Goal: Information Seeking & Learning: Find specific fact

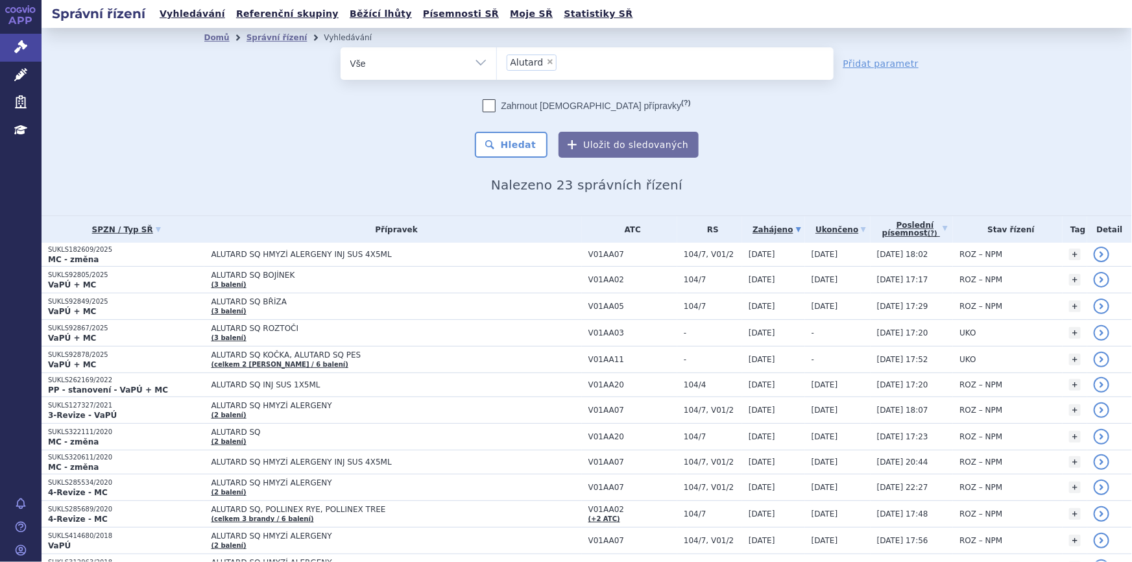
click at [546, 62] on span "×" at bounding box center [550, 62] width 8 height 8
click at [497, 62] on select "Alutard" at bounding box center [496, 63] width 1 height 32
select select
type input "tr"
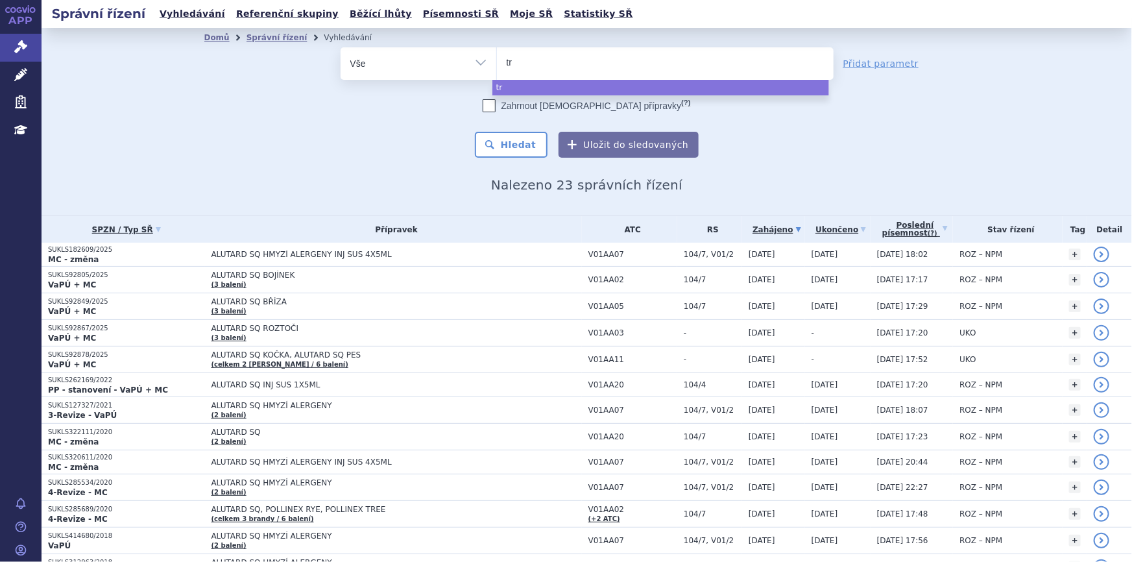
type input "tre"
type input "tresi"
type input "tresiba"
select select "tresiba"
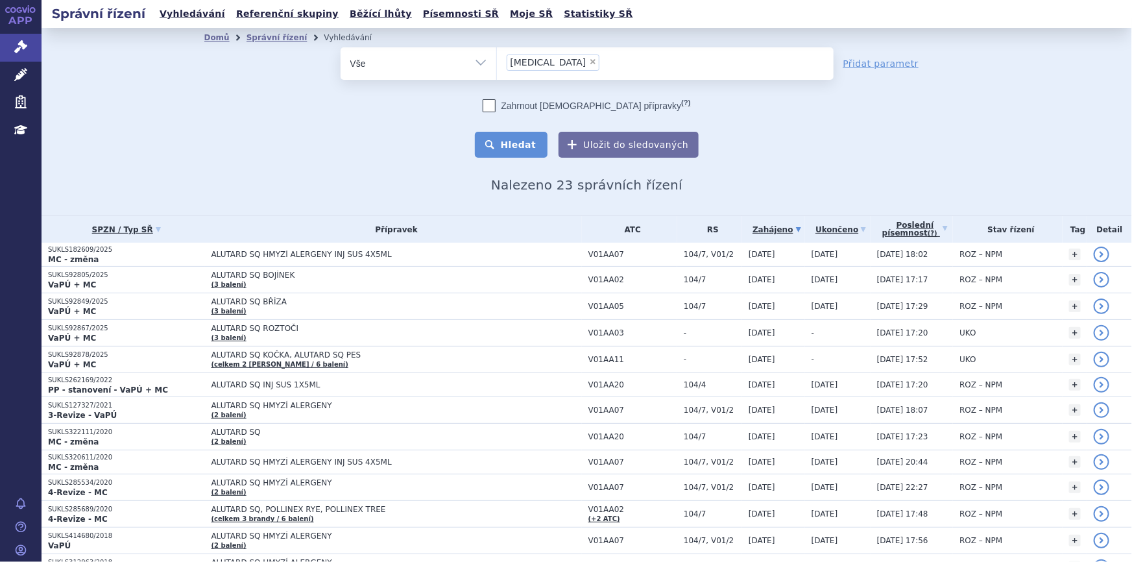
click at [525, 136] on button "Hledat" at bounding box center [511, 145] width 73 height 26
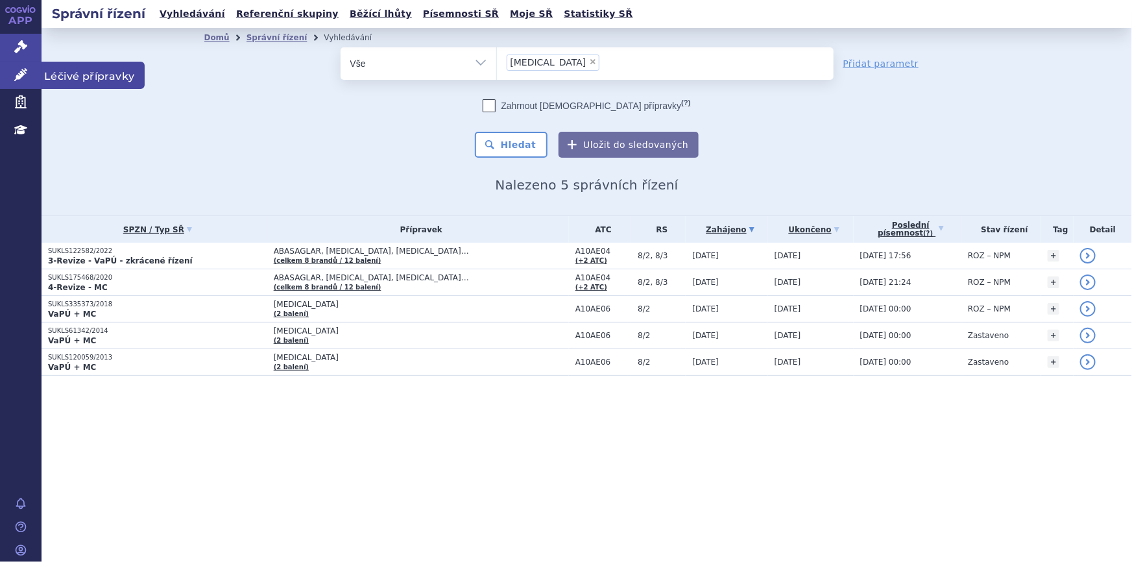
drag, startPoint x: 26, startPoint y: 81, endPoint x: 38, endPoint y: 81, distance: 12.3
click at [26, 81] on link "Léčivé přípravky" at bounding box center [21, 75] width 42 height 27
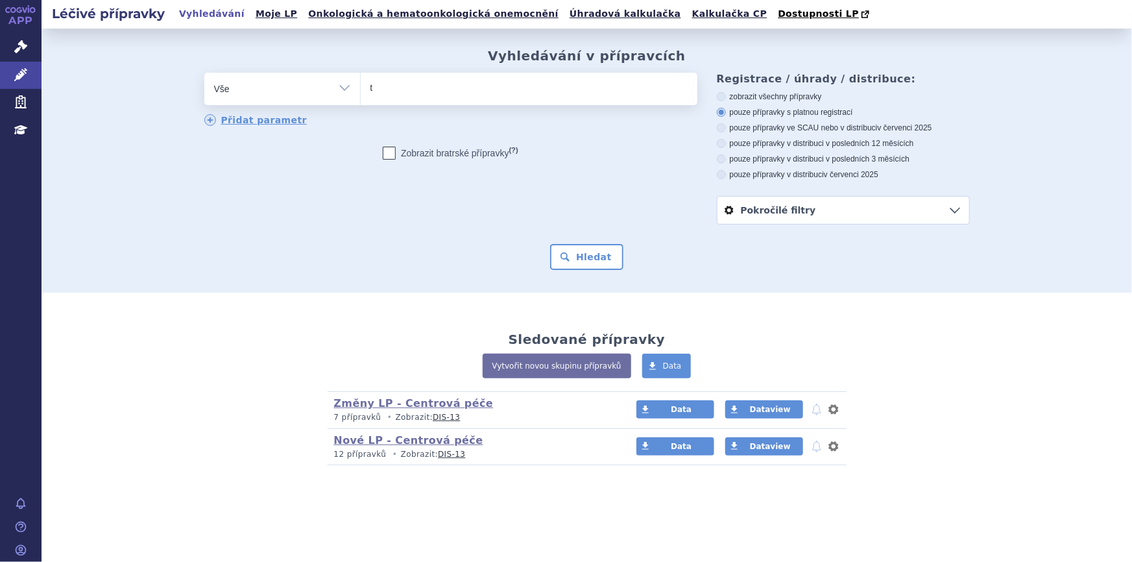
type input "tr"
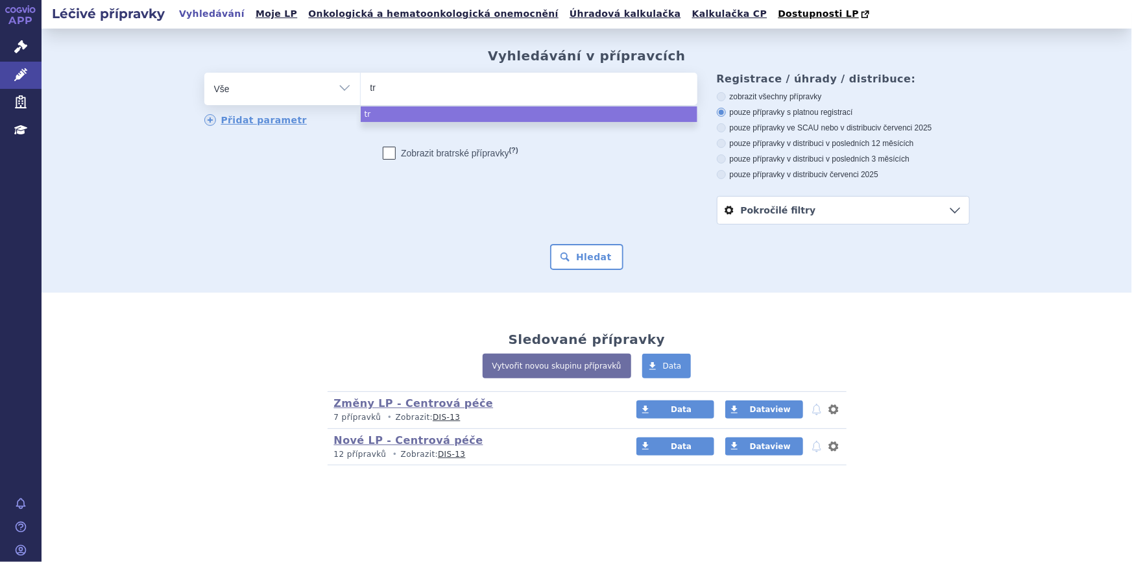
type input "tre"
type input "tresi"
type input "[MEDICAL_DATA]"
select select "tresiba"
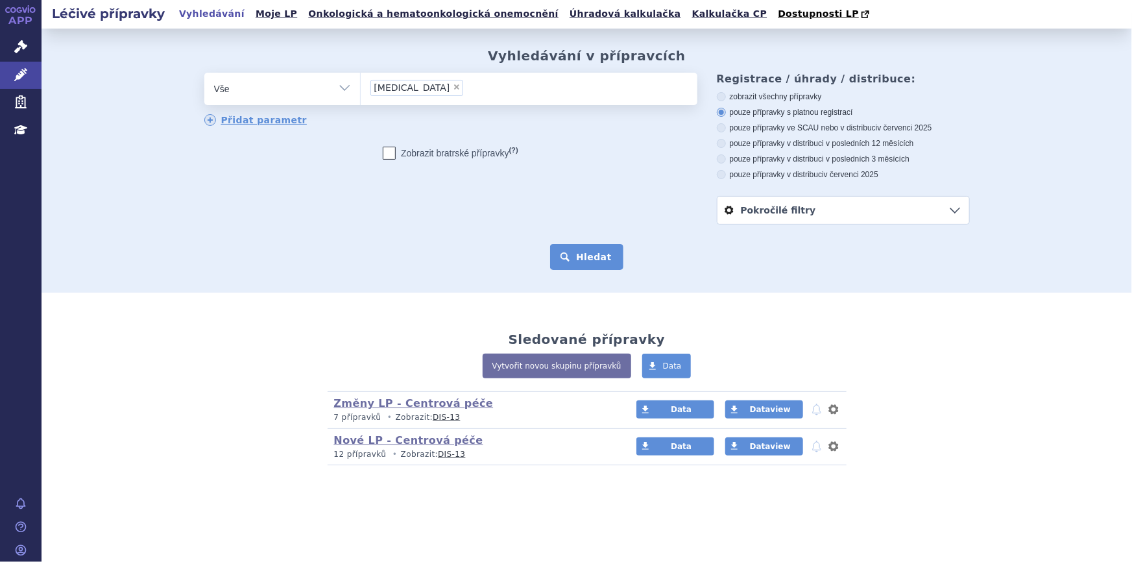
click at [583, 268] on button "Hledat" at bounding box center [586, 257] width 73 height 26
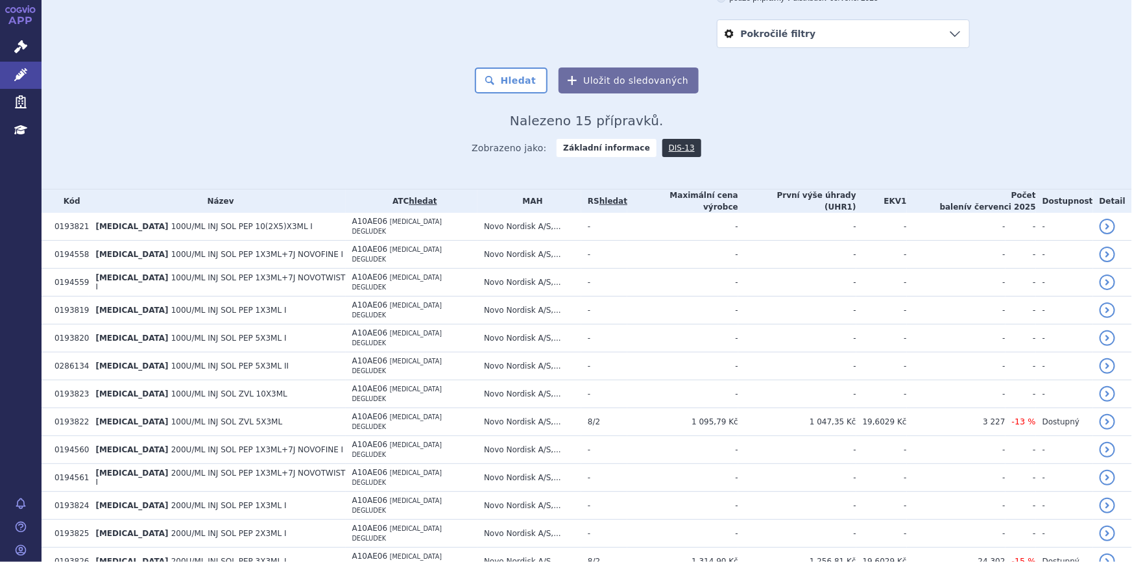
scroll to position [235, 0]
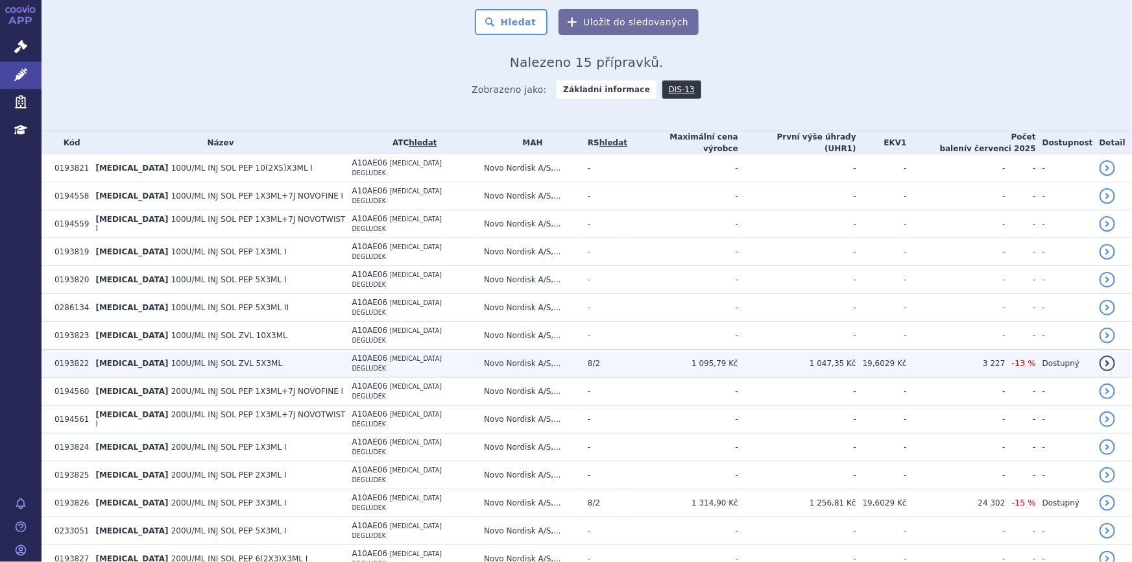
click at [293, 350] on td "[MEDICAL_DATA] 100U/ML INJ SOL ZVL 5X3ML" at bounding box center [217, 364] width 256 height 28
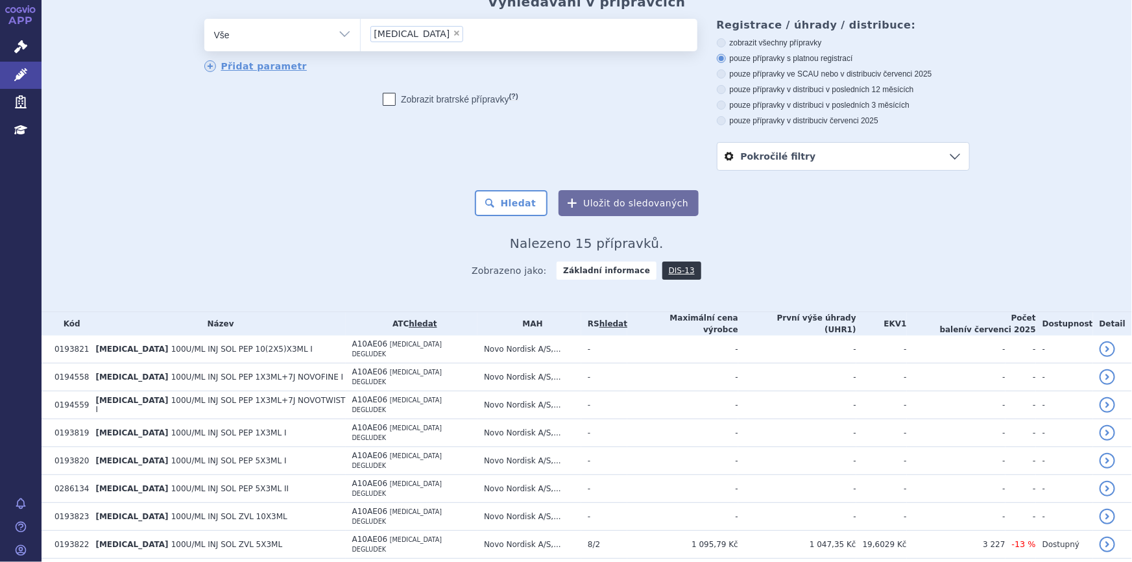
scroll to position [0, 0]
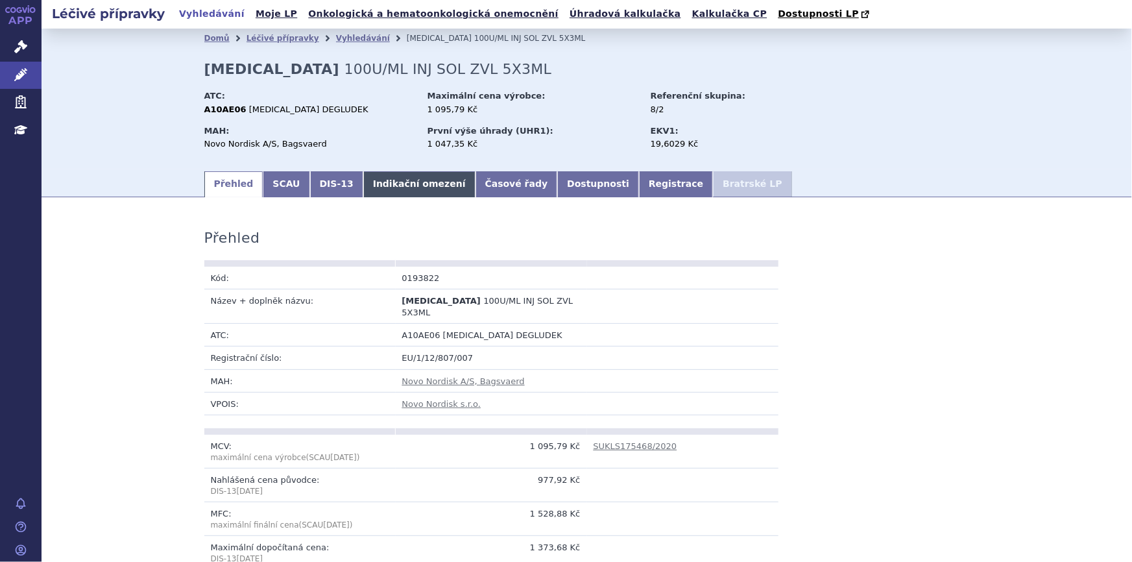
click at [380, 192] on link "Indikační omezení" at bounding box center [419, 184] width 112 height 26
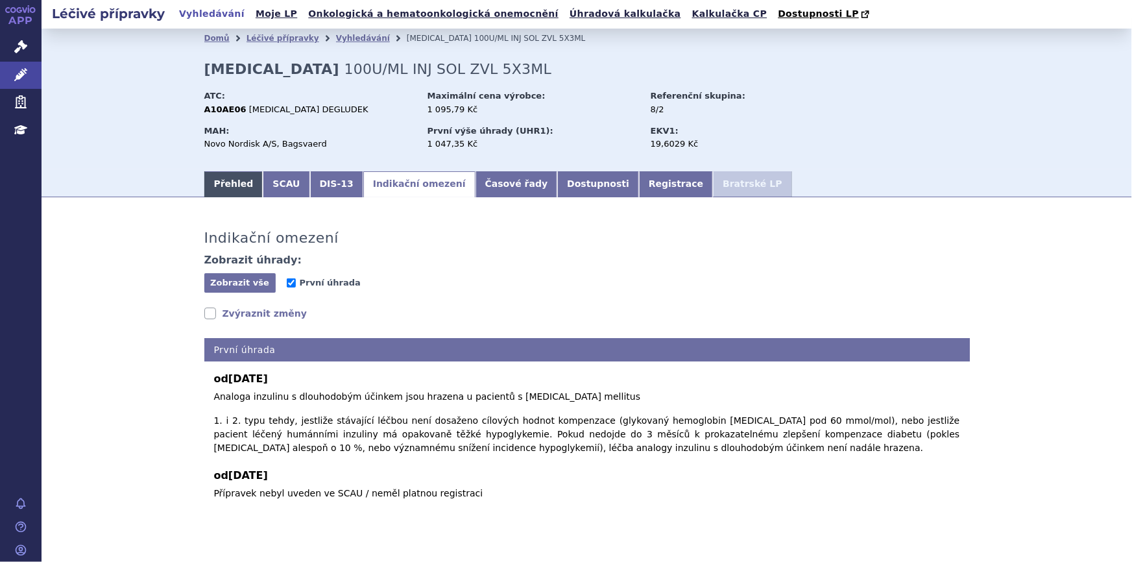
click at [241, 184] on link "Přehled" at bounding box center [233, 184] width 59 height 26
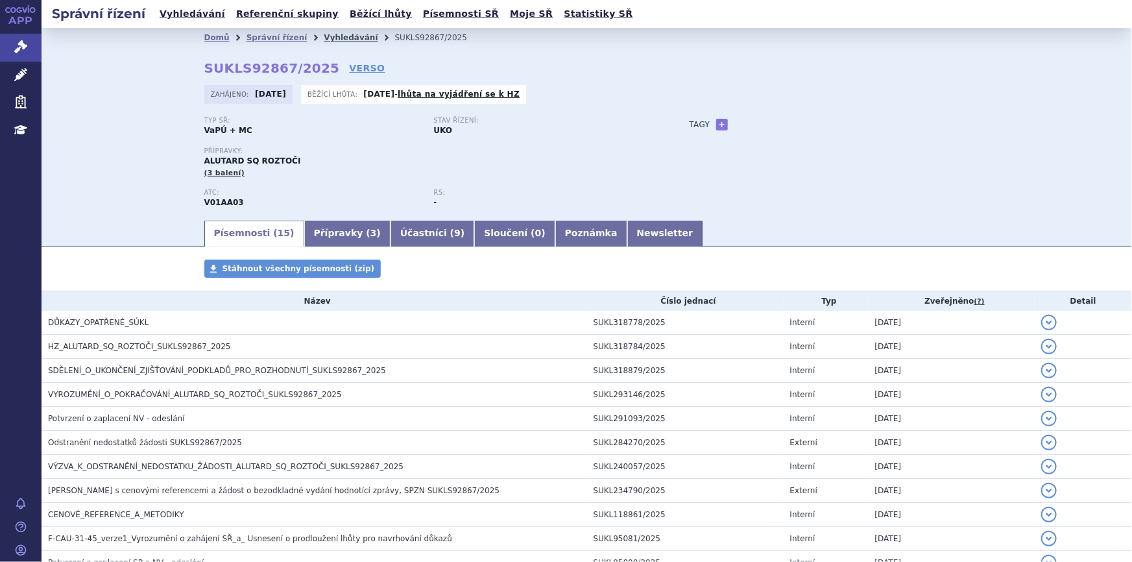
click at [337, 38] on link "Vyhledávání" at bounding box center [351, 37] width 54 height 9
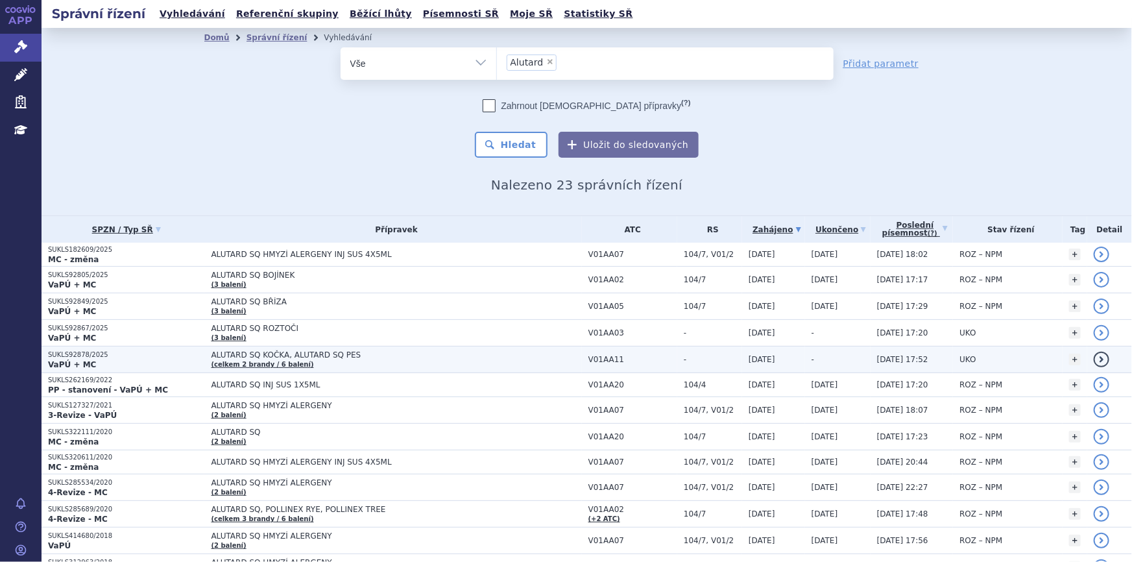
click at [380, 361] on td "ALUTARD SQ KOČKA, ALUTARD SQ PES (celkem 2 brandy / 6 balení)" at bounding box center [392, 360] width 377 height 27
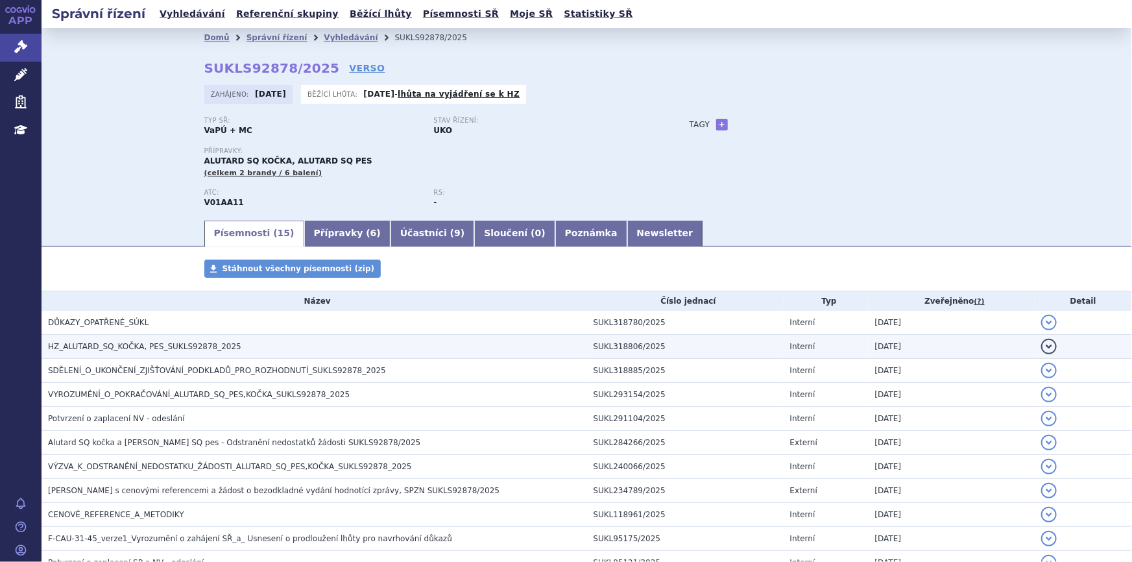
click at [162, 348] on span "HZ_ALUTARD_SQ_KOČKA, PES_SUKLS92878_2025" at bounding box center [144, 346] width 193 height 9
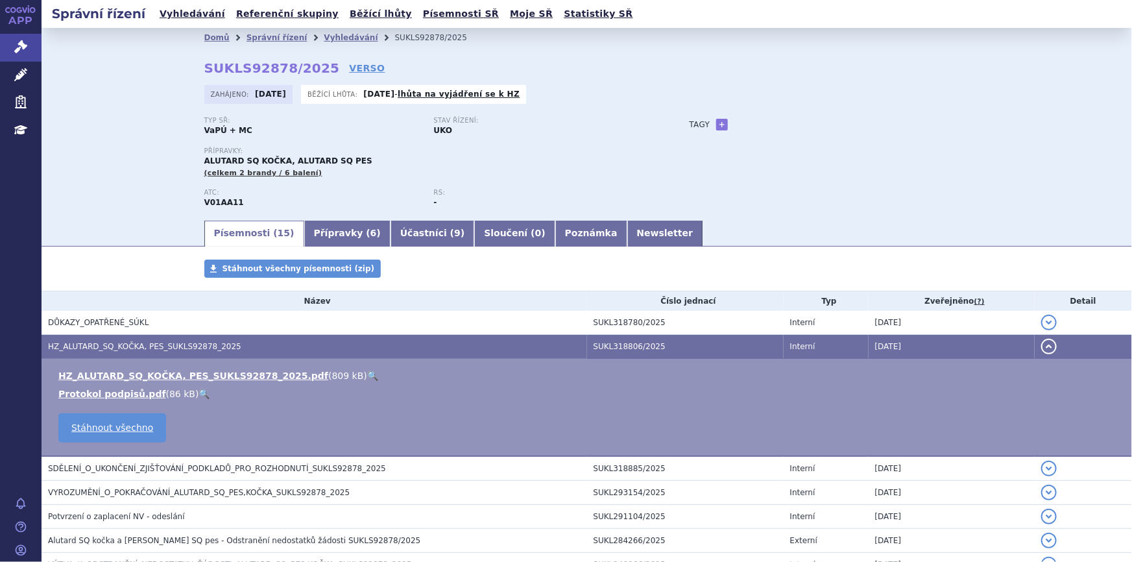
click at [367, 375] on link "🔍" at bounding box center [372, 376] width 11 height 10
